Goal: Task Accomplishment & Management: Manage account settings

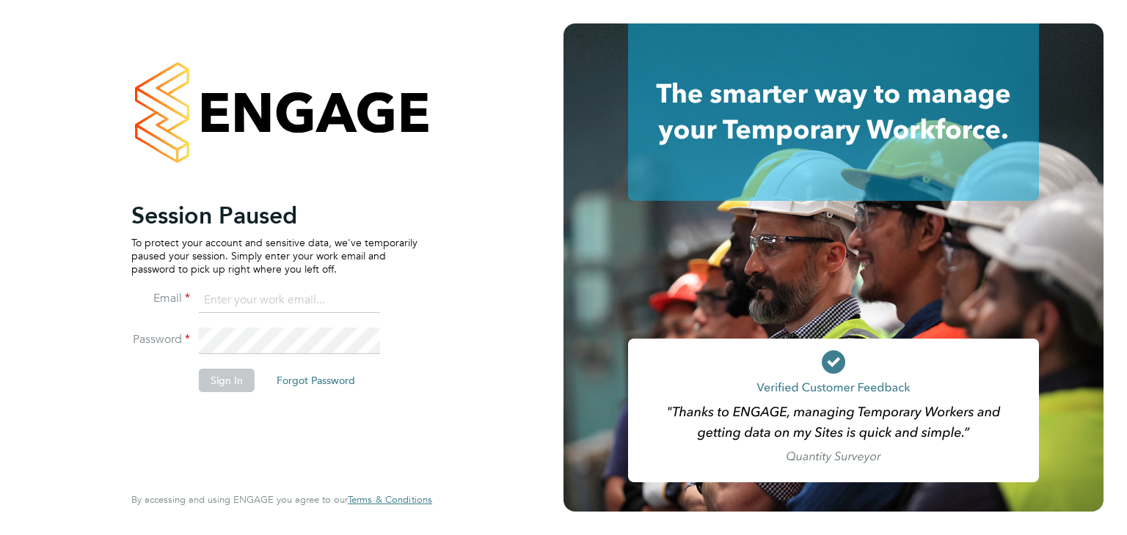
type input "[EMAIL_ADDRESS][DOMAIN_NAME]"
click at [233, 382] on button "Sign In" at bounding box center [227, 380] width 56 height 23
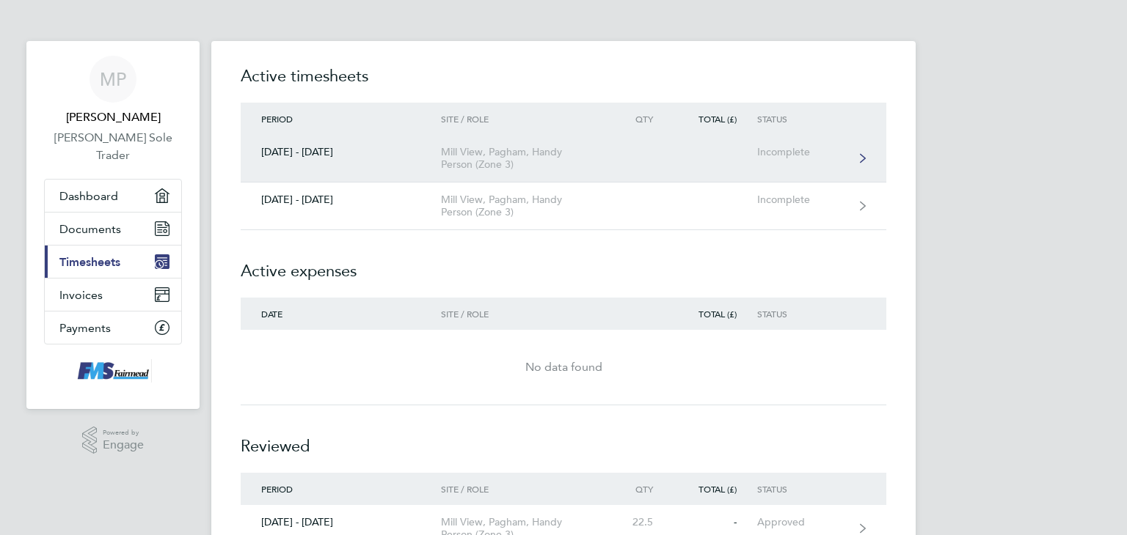
click at [763, 154] on div "Incomplete" at bounding box center [802, 152] width 90 height 12
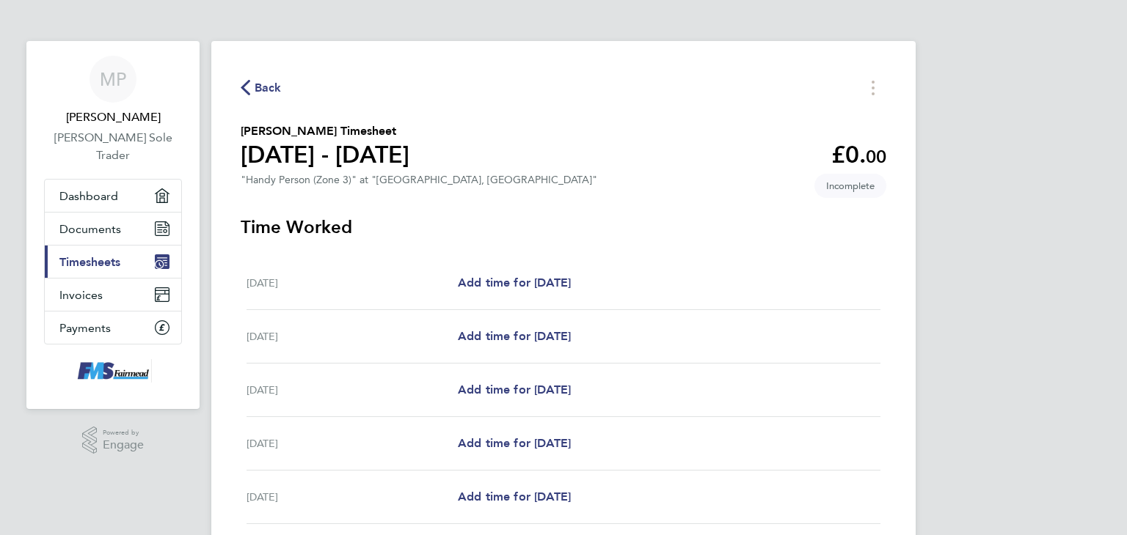
click at [251, 89] on span "Back" at bounding box center [261, 87] width 41 height 14
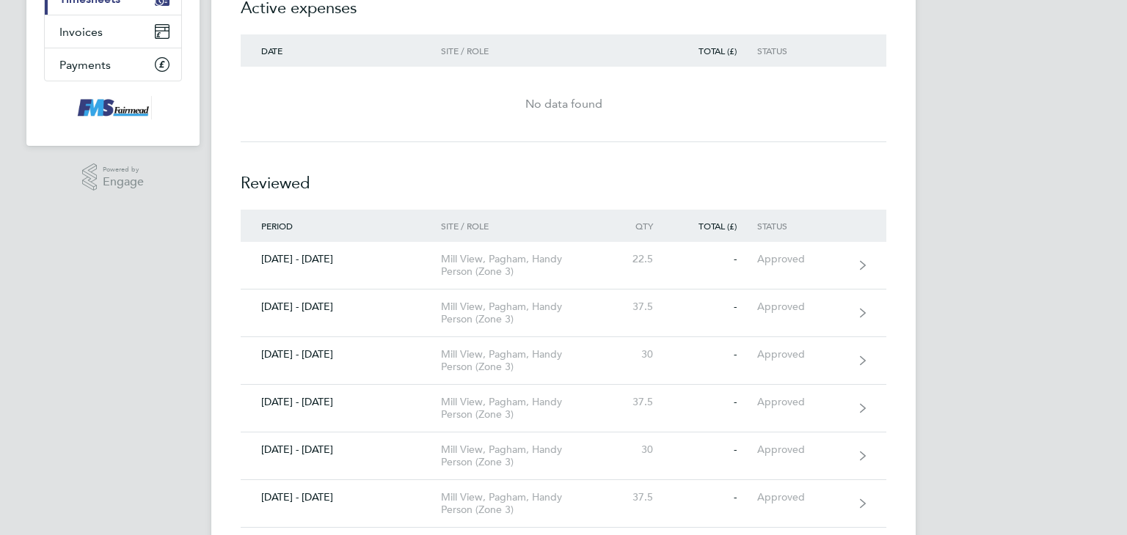
scroll to position [234, 0]
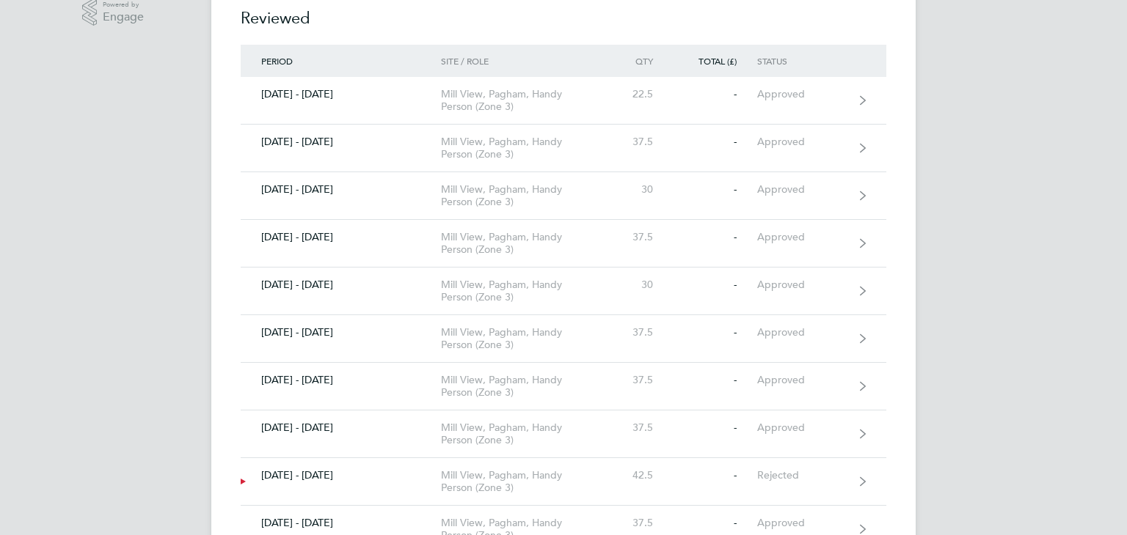
scroll to position [410, 0]
